Goal: Browse casually: Explore the website without a specific task or goal

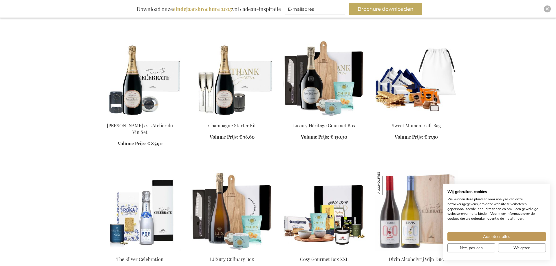
scroll to position [621, 0]
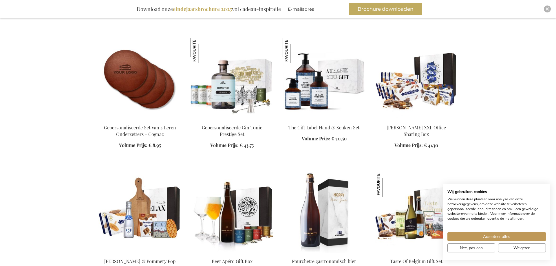
scroll to position [1005, 0]
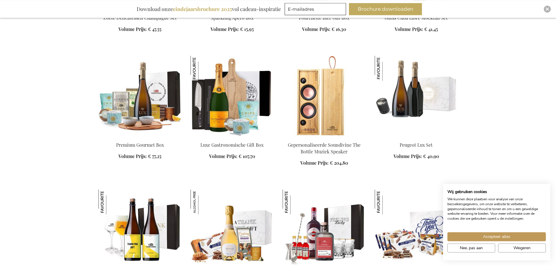
scroll to position [1419, 0]
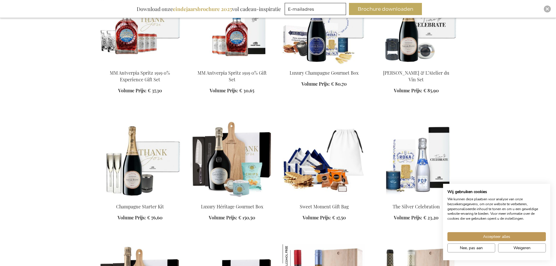
scroll to position [1803, 0]
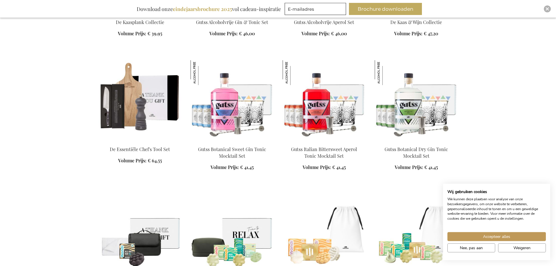
scroll to position [2897, 0]
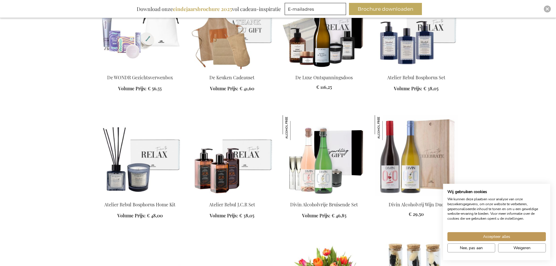
scroll to position [3370, 0]
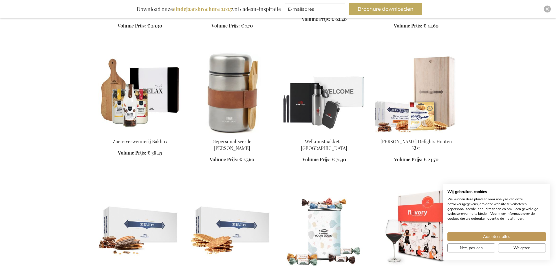
scroll to position [3872, 0]
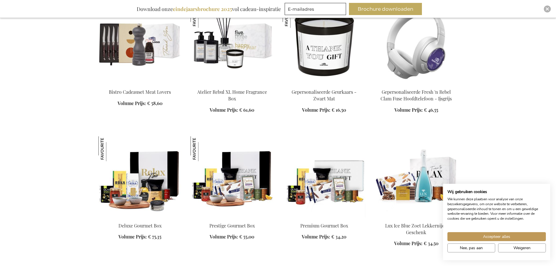
scroll to position [4759, 0]
